Goal: Transaction & Acquisition: Purchase product/service

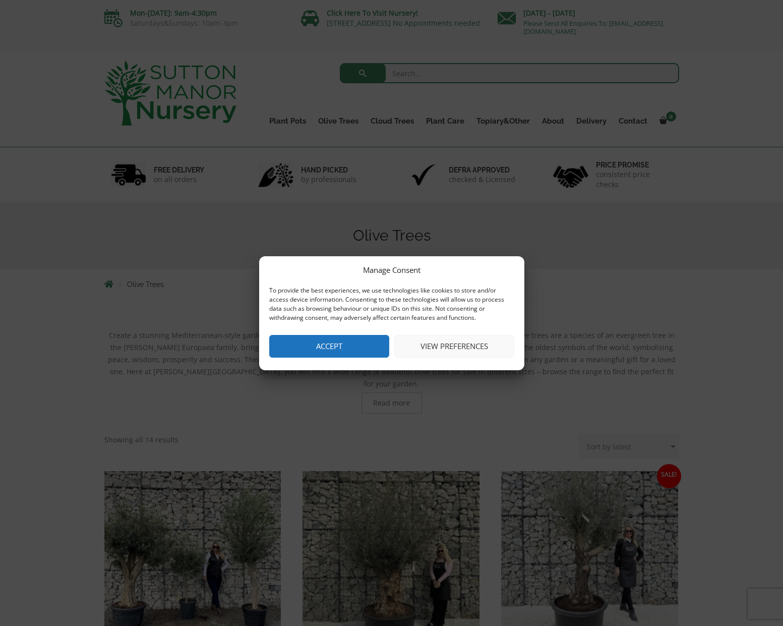
click at [398, 351] on button "View preferences" at bounding box center [454, 346] width 120 height 23
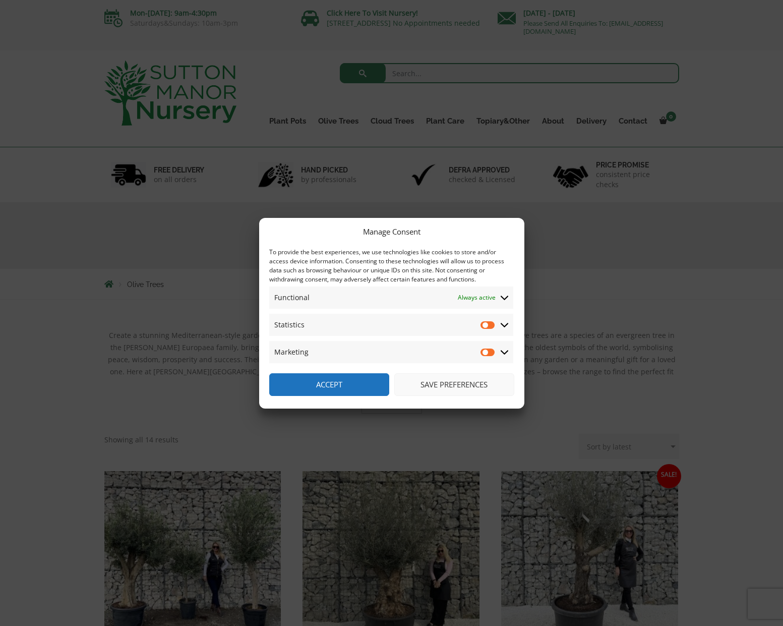
click at [349, 352] on span "Marketing Marketing" at bounding box center [391, 352] width 244 height 22
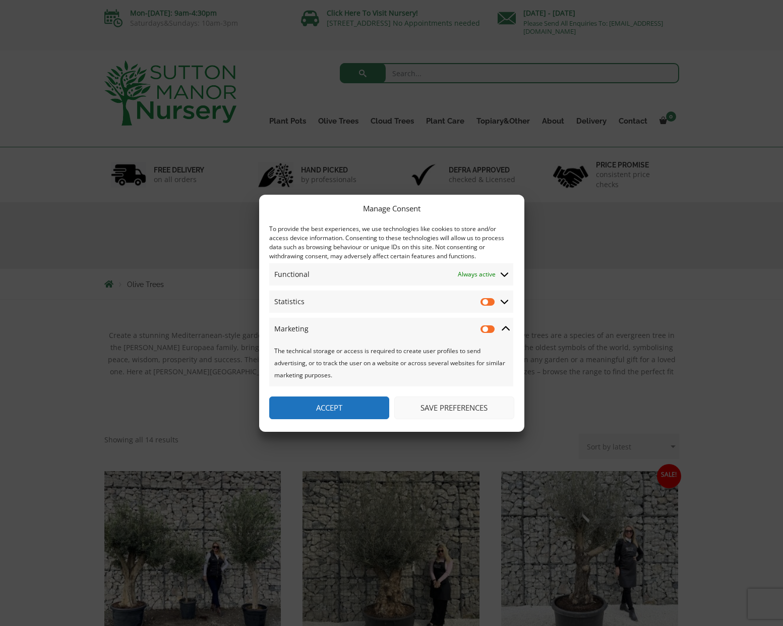
click at [358, 369] on div "The technical storage or access is required to create user profiles to send adv…" at bounding box center [391, 363] width 244 height 46
click at [349, 394] on div "Manage Consent To provide the best experiences, we use technologies like cookie…" at bounding box center [391, 313] width 265 height 237
click at [350, 403] on button "Accept" at bounding box center [329, 407] width 120 height 23
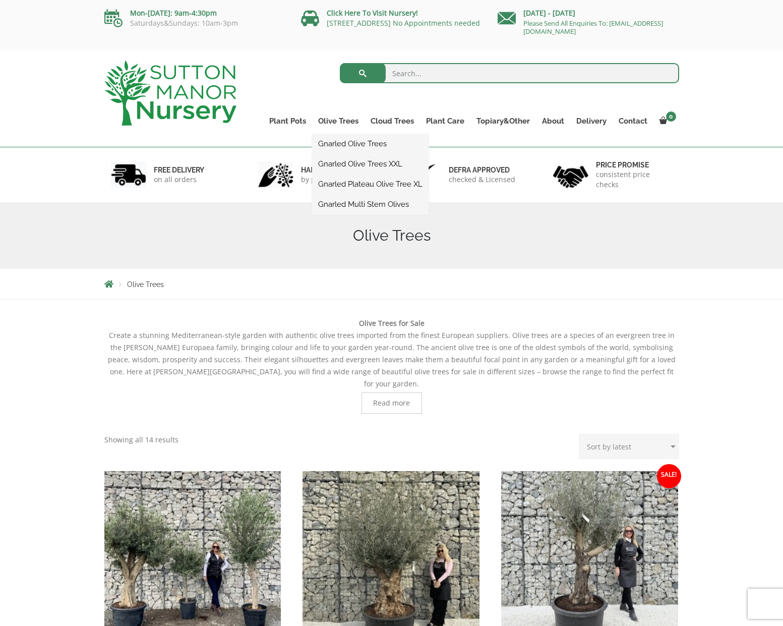
click at [361, 140] on link "Gnarled Olive Trees" at bounding box center [370, 143] width 116 height 15
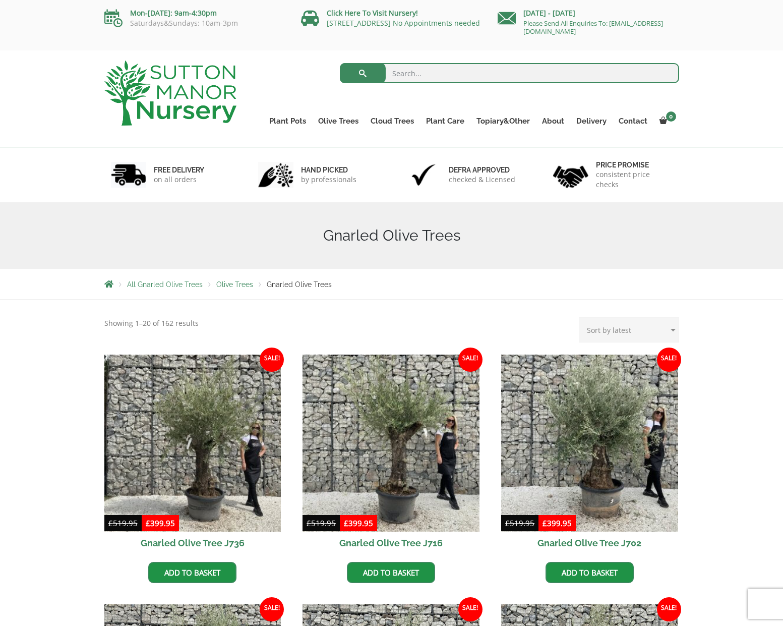
click at [231, 282] on span "Olive Trees" at bounding box center [234, 284] width 37 height 8
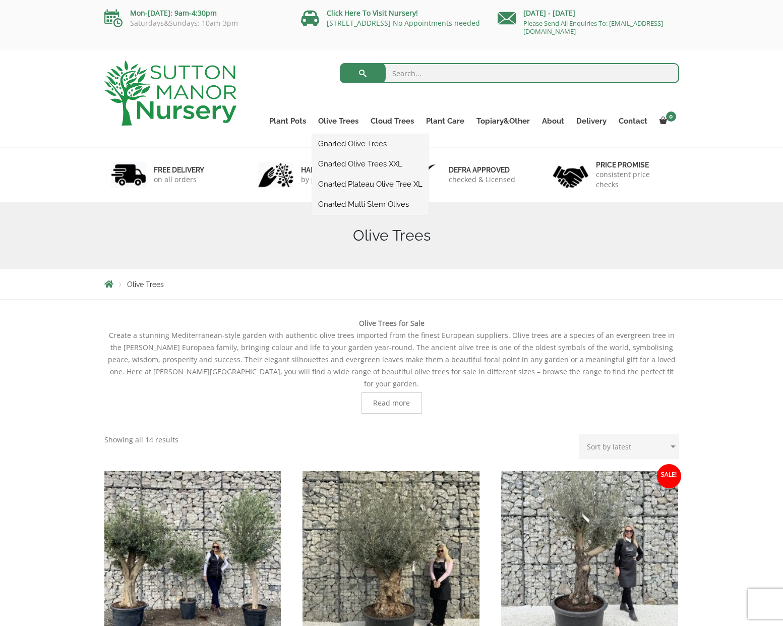
drag, startPoint x: 375, startPoint y: 183, endPoint x: 409, endPoint y: 192, distance: 35.8
click at [375, 183] on link "Gnarled Plateau Olive Tree XL" at bounding box center [370, 183] width 116 height 15
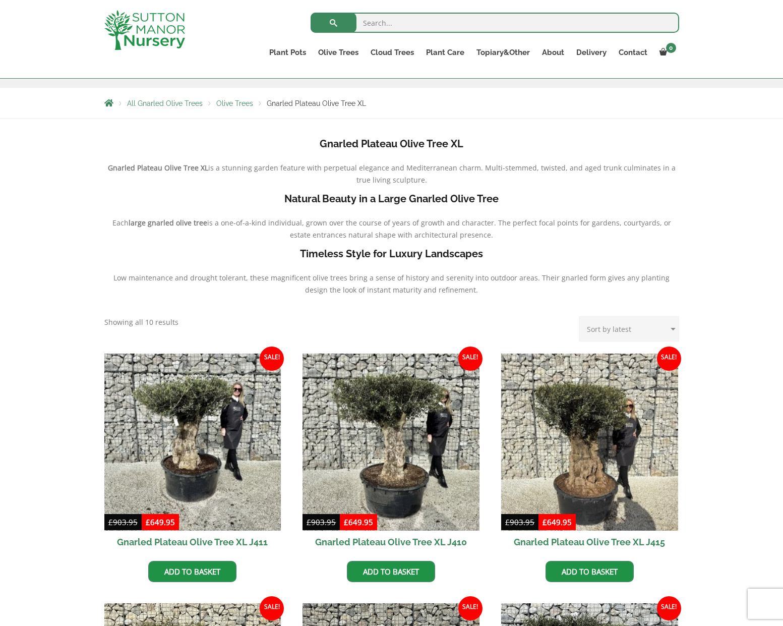
scroll to position [160, 0]
